Goal: Browse casually

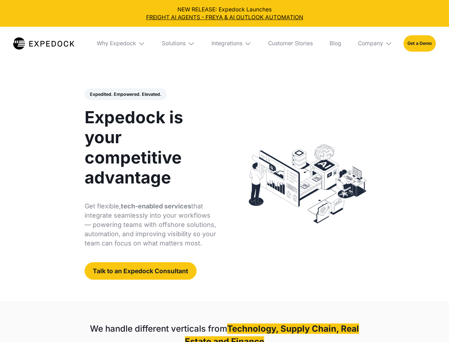
select select
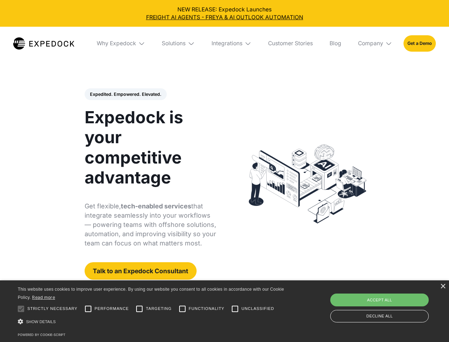
click at [225, 43] on div "Integrations" at bounding box center [227, 43] width 31 height 7
click at [121, 43] on div "Why Expedock" at bounding box center [110, 43] width 39 height 7
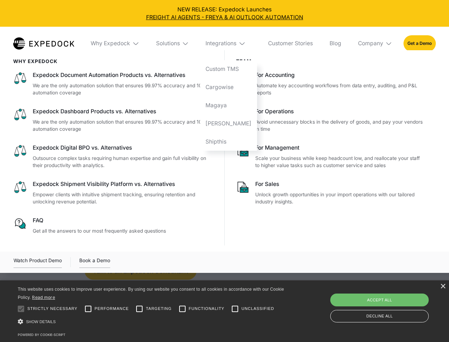
click at [179, 43] on div "Solutions" at bounding box center [168, 43] width 24 height 7
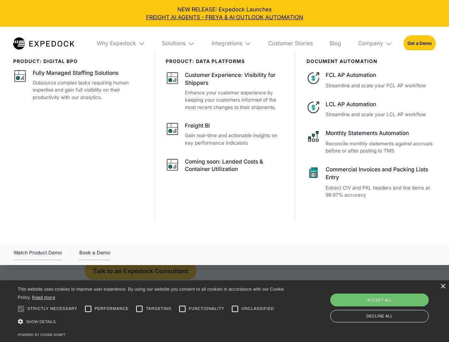
click at [232, 43] on div "Integrations" at bounding box center [227, 43] width 31 height 7
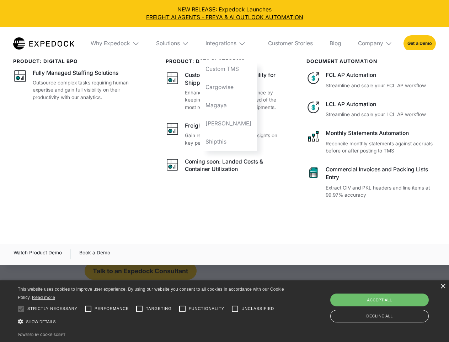
click at [376, 43] on div "Company" at bounding box center [370, 43] width 25 height 7
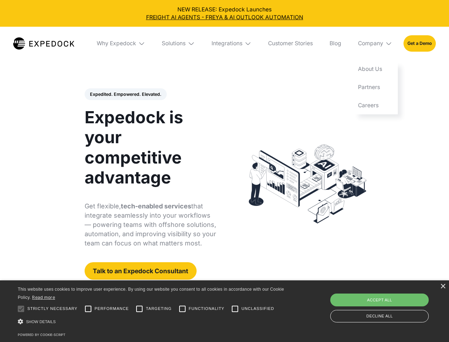
click at [125, 94] on div "Expedited. Empowered. Elevated. Automate Freight Document Extraction at 99.97% …" at bounding box center [151, 183] width 132 height 191
click at [21, 308] on div at bounding box center [21, 308] width 14 height 14
click at [88, 308] on input "Performance" at bounding box center [88, 308] width 14 height 14
checkbox input "true"
click at [139, 308] on input "Targeting" at bounding box center [139, 308] width 14 height 14
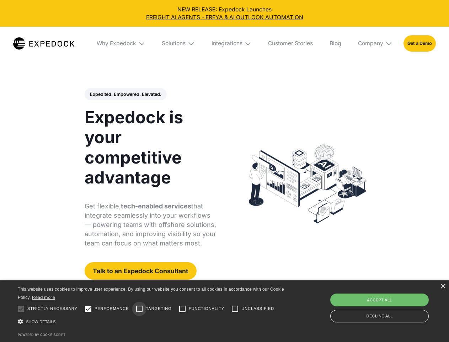
checkbox input "true"
click at [183, 308] on input "Functionality" at bounding box center [182, 308] width 14 height 14
checkbox input "true"
